Goal: Information Seeking & Learning: Learn about a topic

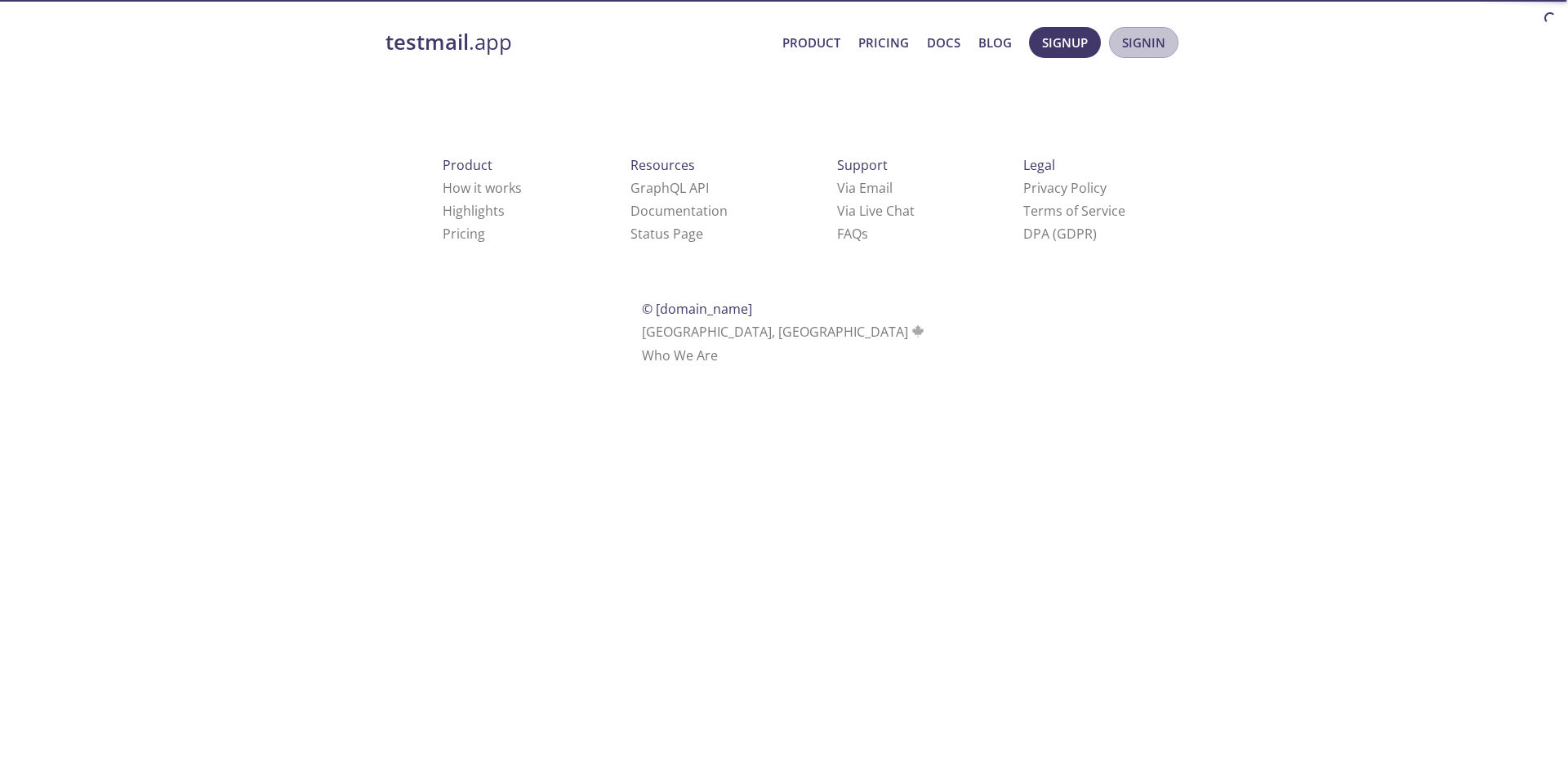
click at [1142, 46] on span "Signin" at bounding box center [1143, 42] width 44 height 21
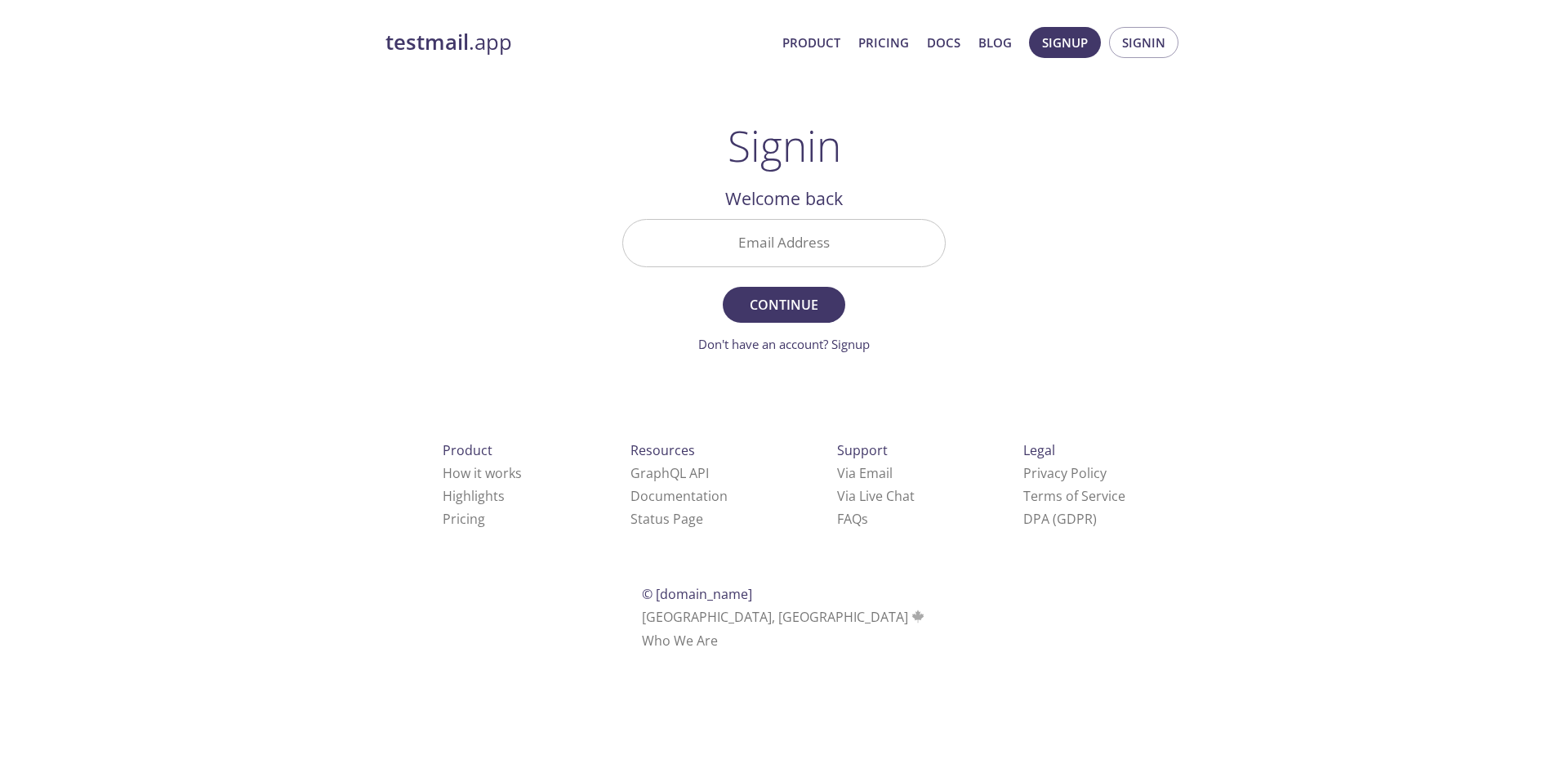
click at [877, 42] on link "Pricing" at bounding box center [884, 42] width 51 height 21
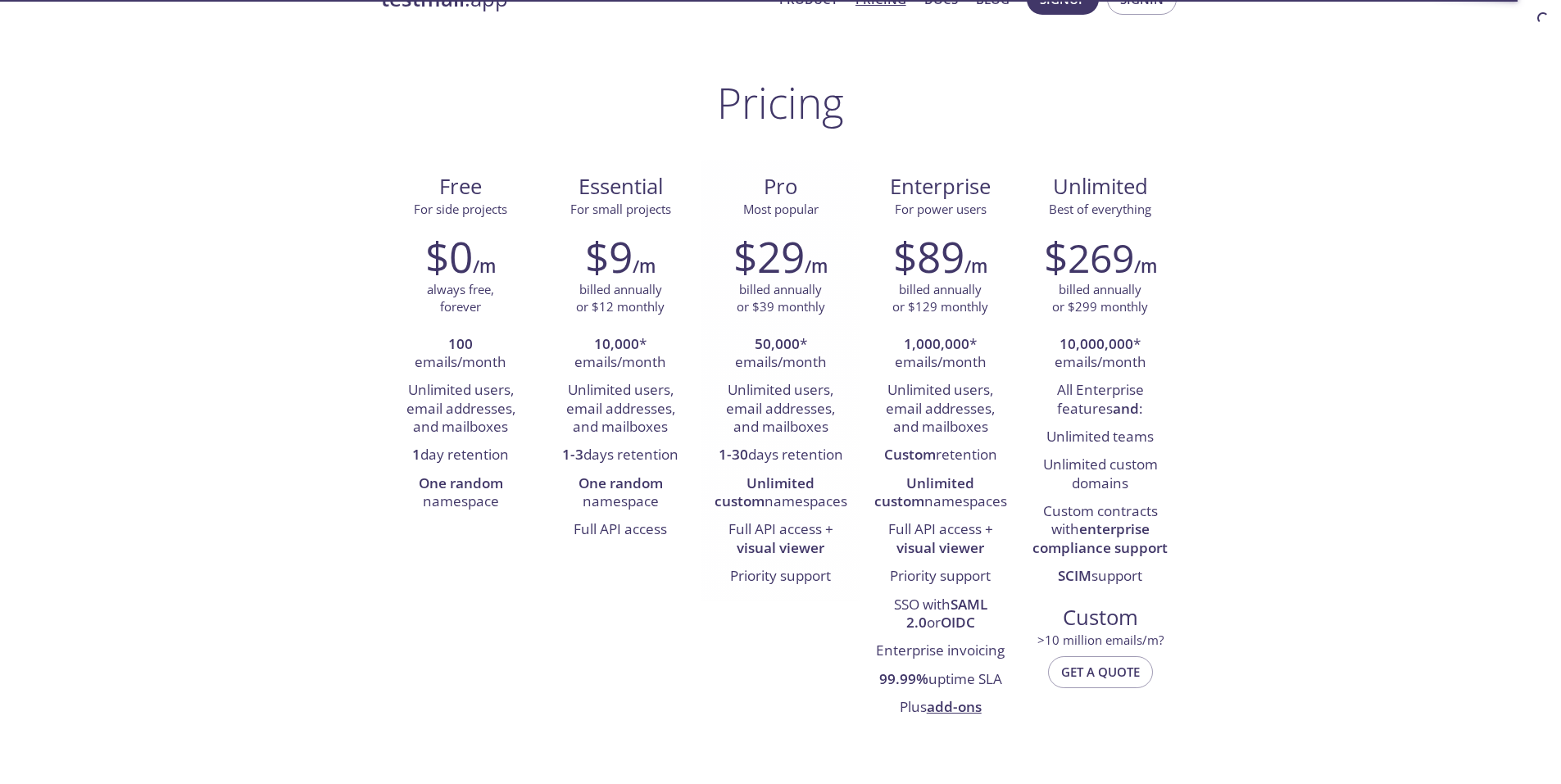
scroll to position [45, 0]
click at [844, 457] on li "1-30 days retention" at bounding box center [780, 454] width 135 height 28
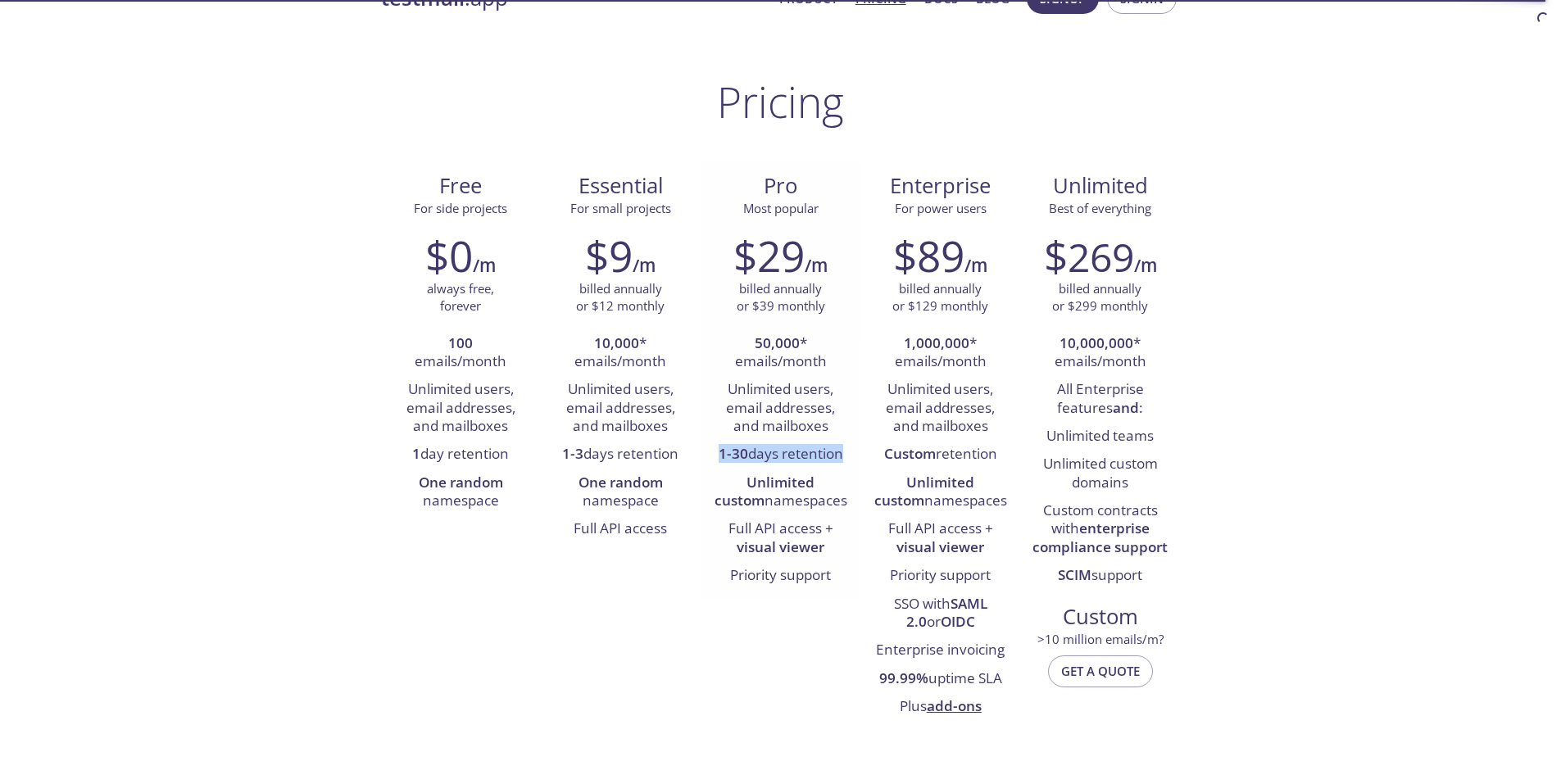
click at [844, 457] on li "1-30 days retention" at bounding box center [780, 454] width 135 height 28
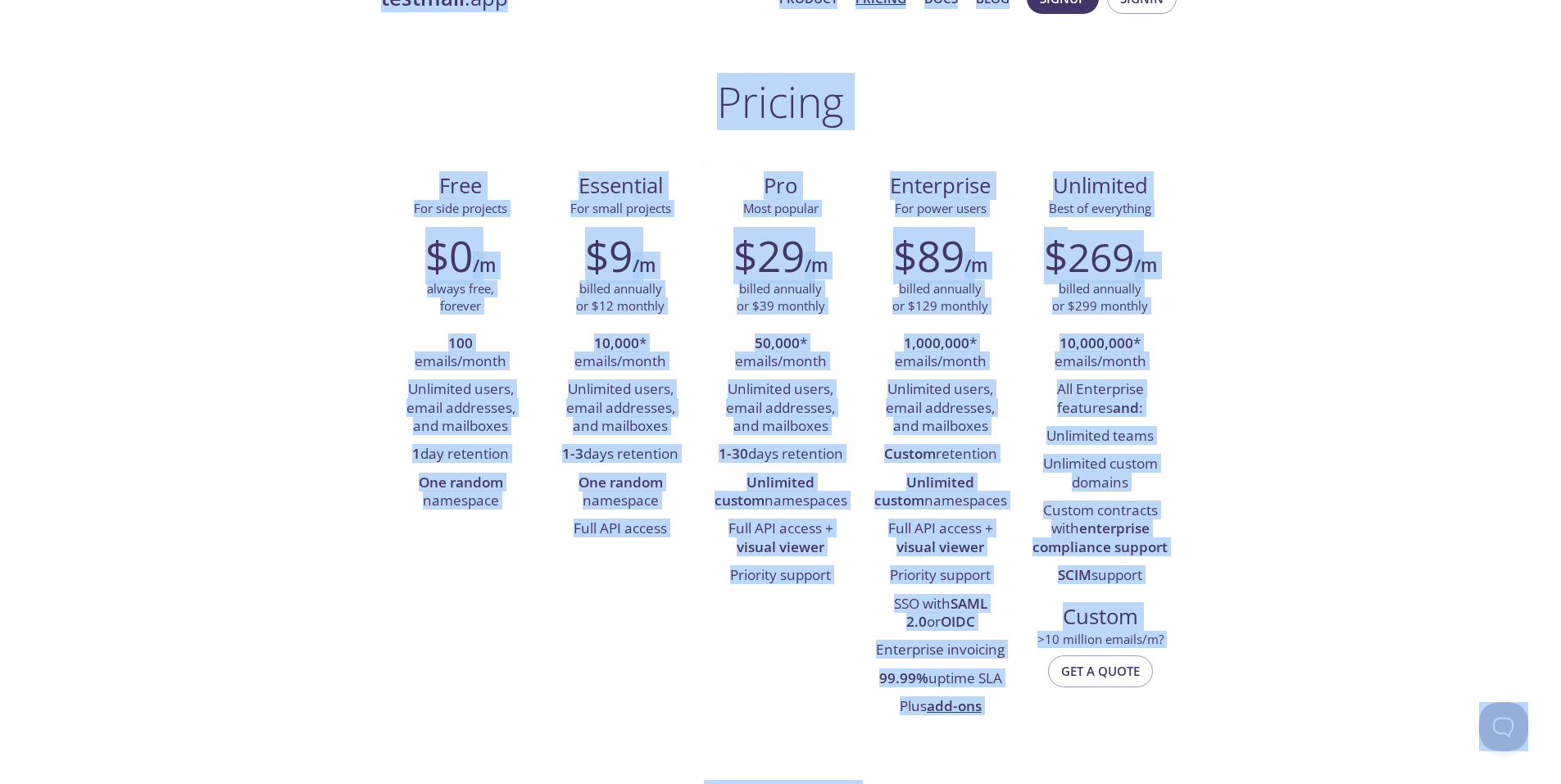
click at [844, 457] on li "1-30 days retention" at bounding box center [780, 454] width 135 height 28
